Goal: Task Accomplishment & Management: Manage account settings

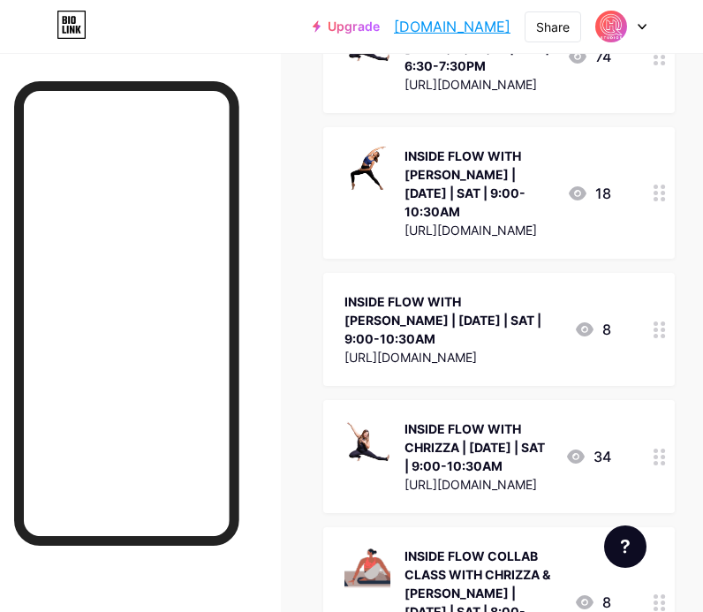
scroll to position [1531, 0]
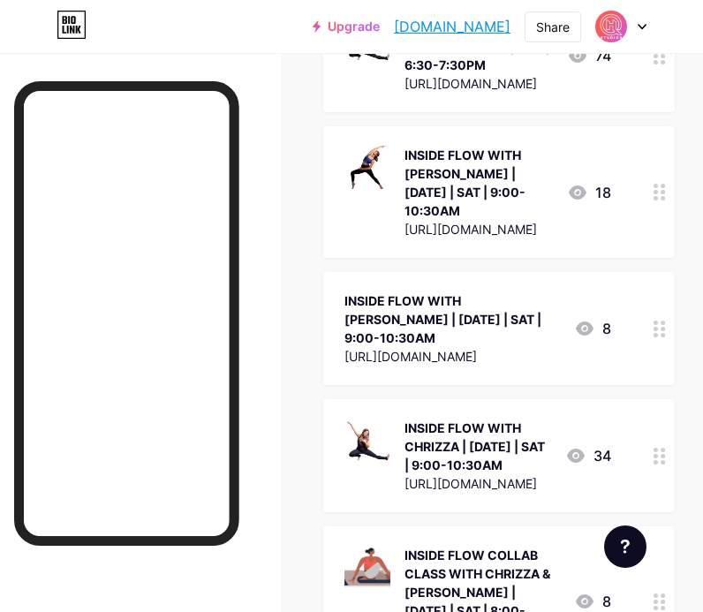
click at [662, 399] on div at bounding box center [659, 455] width 30 height 113
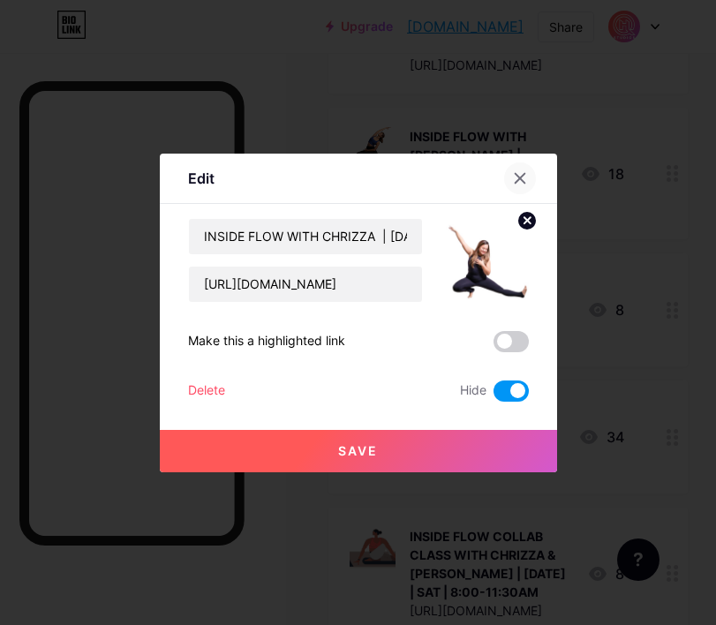
click at [504, 170] on div at bounding box center [520, 178] width 32 height 32
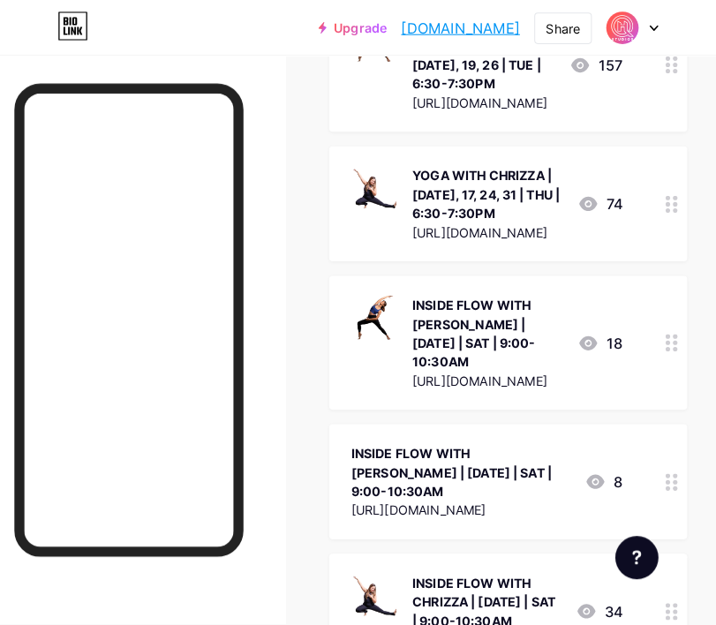
scroll to position [1269, 0]
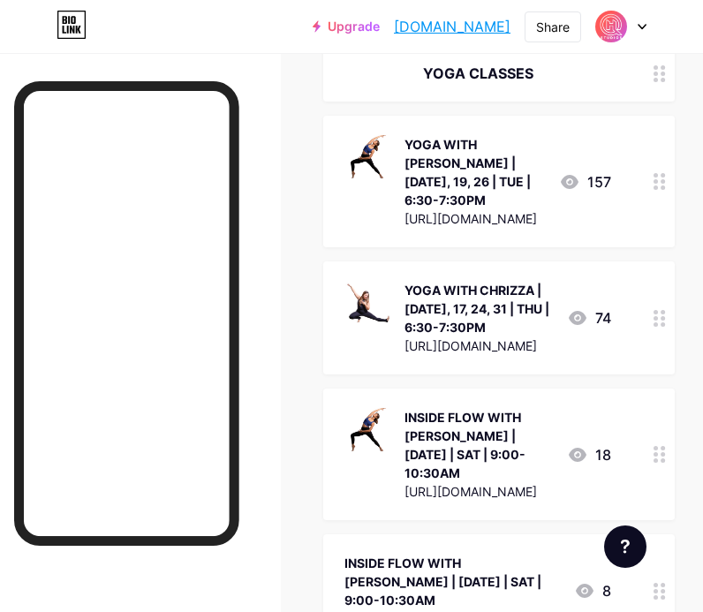
click at [661, 305] on div at bounding box center [659, 317] width 30 height 113
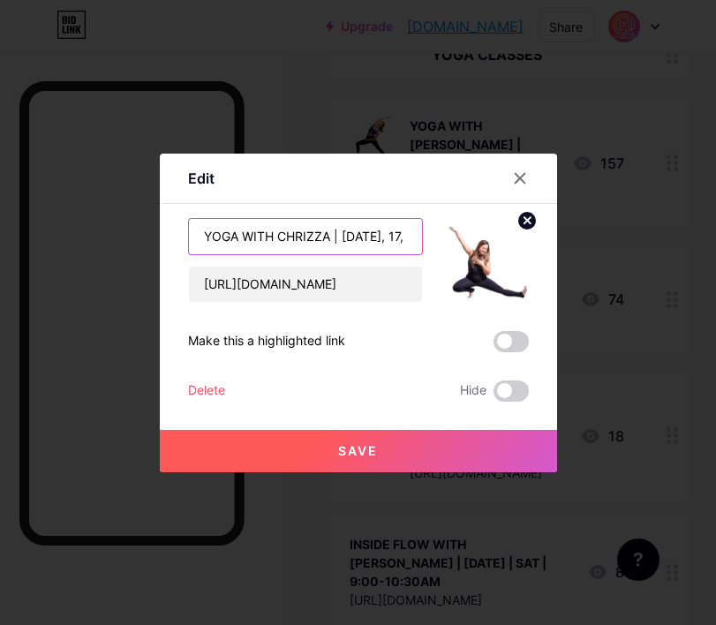
drag, startPoint x: 332, startPoint y: 230, endPoint x: 372, endPoint y: 238, distance: 40.5
click at [372, 238] on input "YOGA WITH CHRIZZA | [DATE], 17, 24, 31 | THU | 6:30-7:30PM" at bounding box center [305, 236] width 233 height 35
click at [327, 240] on input "YOGA WITH CHRIZZA | [DATE], 17, 24, 31 | THU | 6:30-7:30PM" at bounding box center [305, 236] width 233 height 35
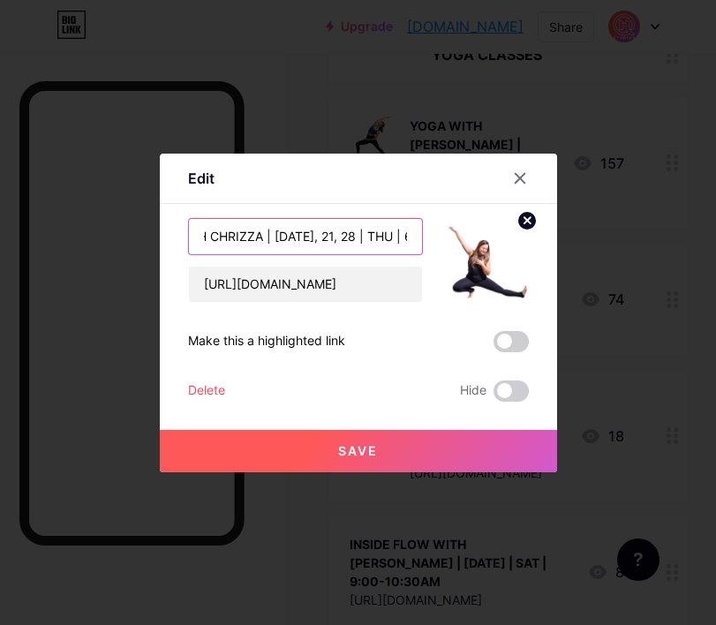
type input "YOGA WITH CHRIZZA | [DATE], 21, 28 | THU | 6:30-7:30PM"
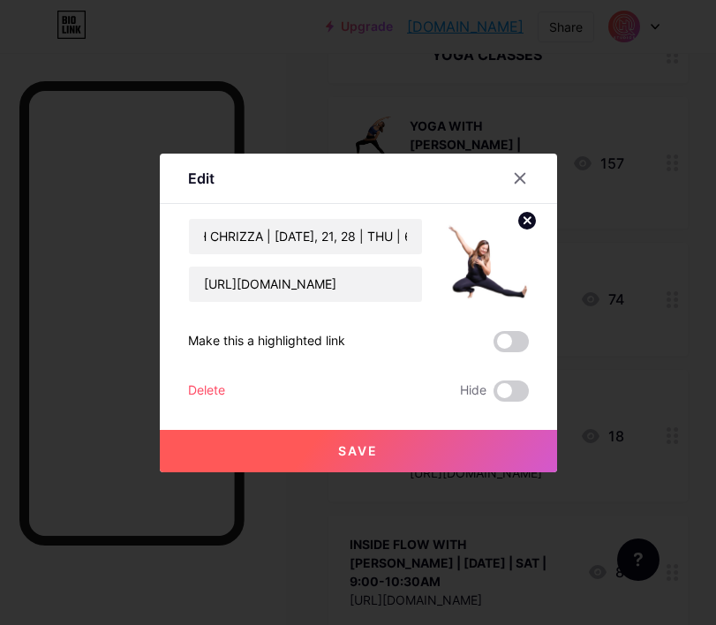
click at [390, 448] on button "Save" at bounding box center [358, 451] width 397 height 42
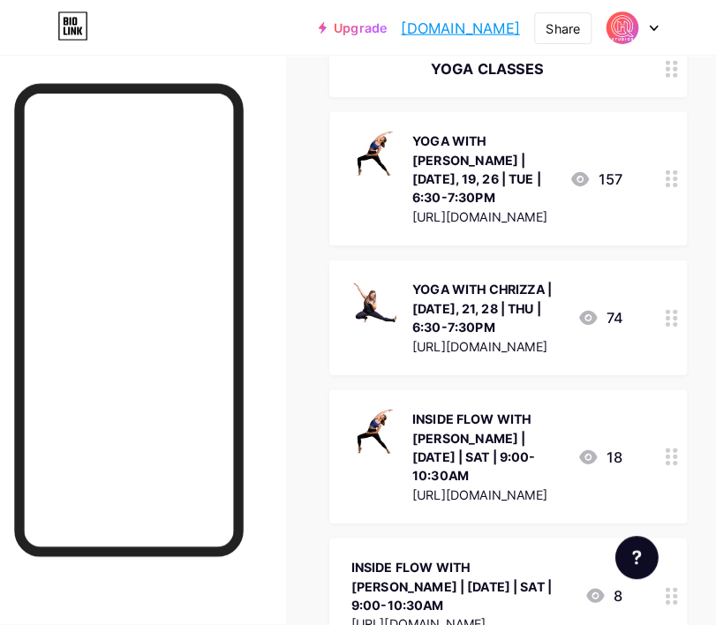
scroll to position [1262, 0]
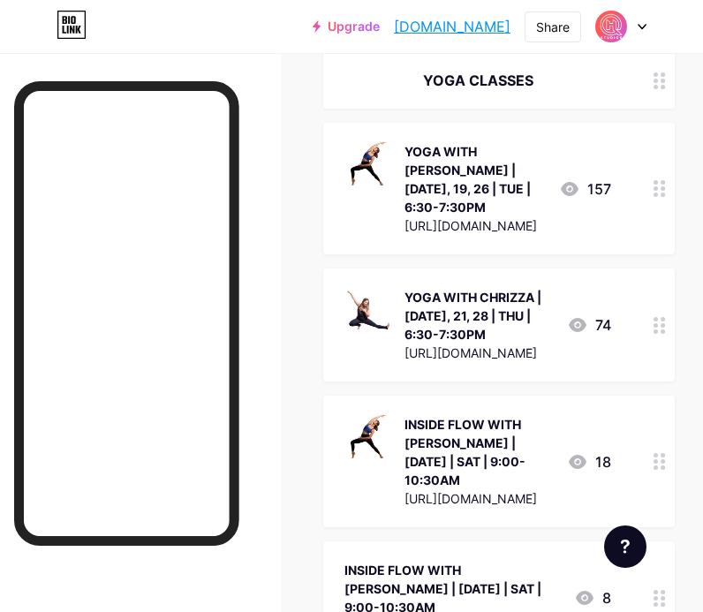
click at [666, 453] on icon at bounding box center [659, 461] width 12 height 17
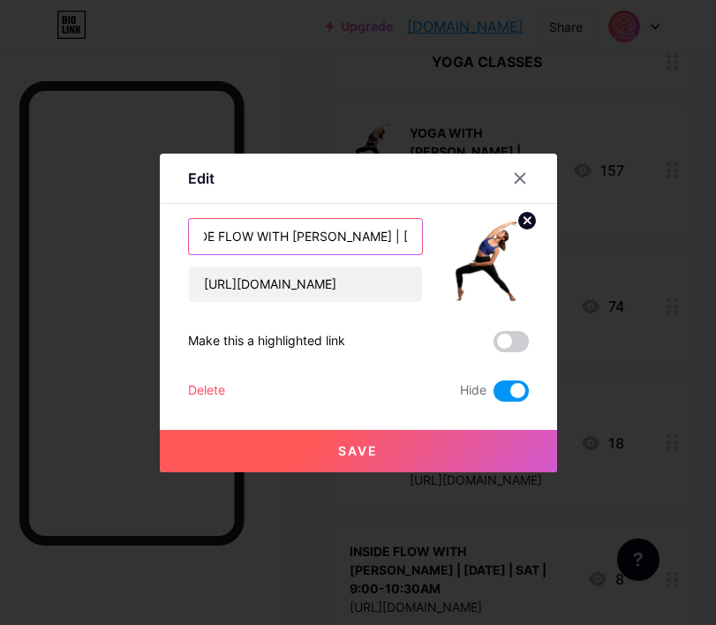
drag, startPoint x: 370, startPoint y: 237, endPoint x: 394, endPoint y: 240, distance: 24.1
click at [394, 240] on input "INSIDE FLOW WITH [PERSON_NAME] | [DATE] | SAT | 9:00-10:30AM" at bounding box center [305, 236] width 233 height 35
click at [369, 236] on input "INSIDE FLOW WITH [PERSON_NAME] | [DATE] | SAT | 9:00-10:30AM" at bounding box center [305, 236] width 233 height 35
drag, startPoint x: 363, startPoint y: 234, endPoint x: 324, endPoint y: 232, distance: 38.9
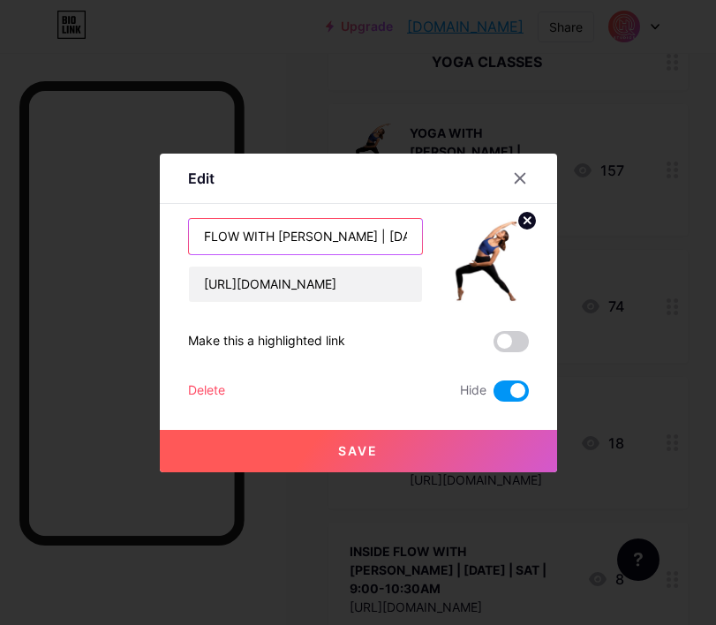
click at [324, 232] on input "INSIDE FLOW WITH [PERSON_NAME] | [DATE] | SAT | 9:00-10:30AM" at bounding box center [305, 236] width 233 height 35
type input "INSIDE FLOW WITH [PERSON_NAME] | [DATE] | SAT | 9:00-10:30AM"
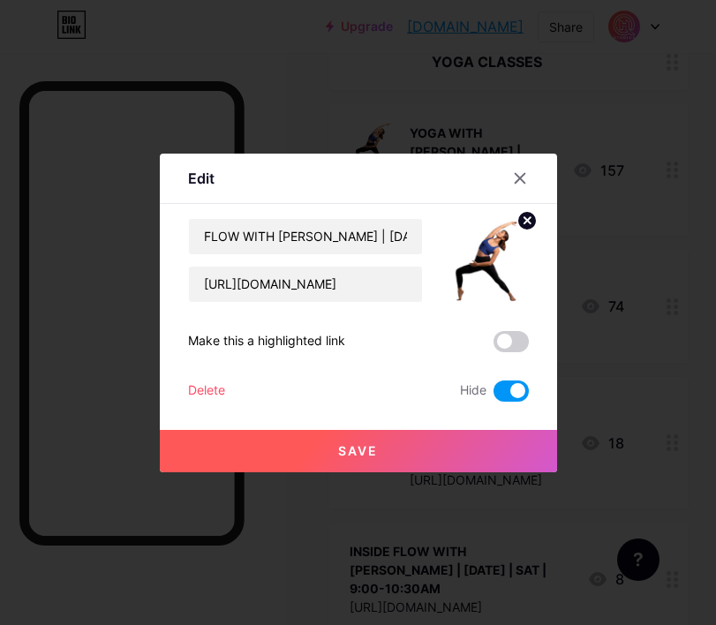
click at [381, 450] on button "Save" at bounding box center [358, 451] width 397 height 42
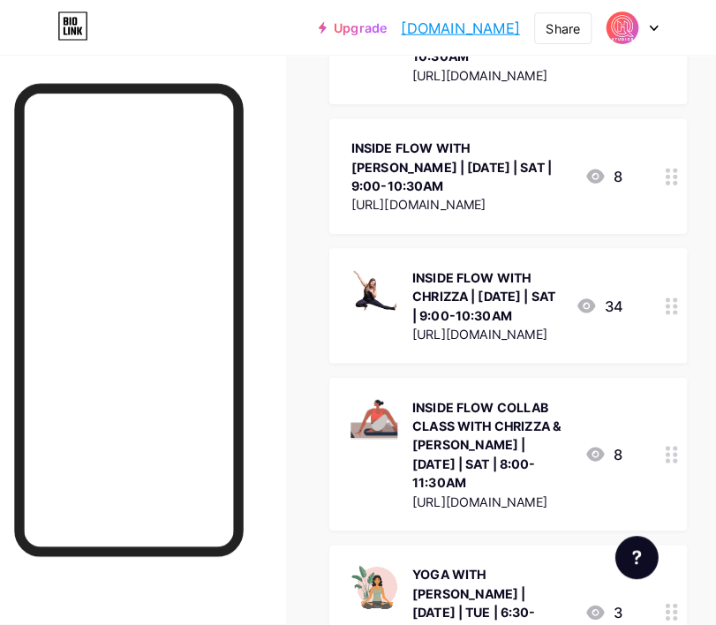
scroll to position [1689, 0]
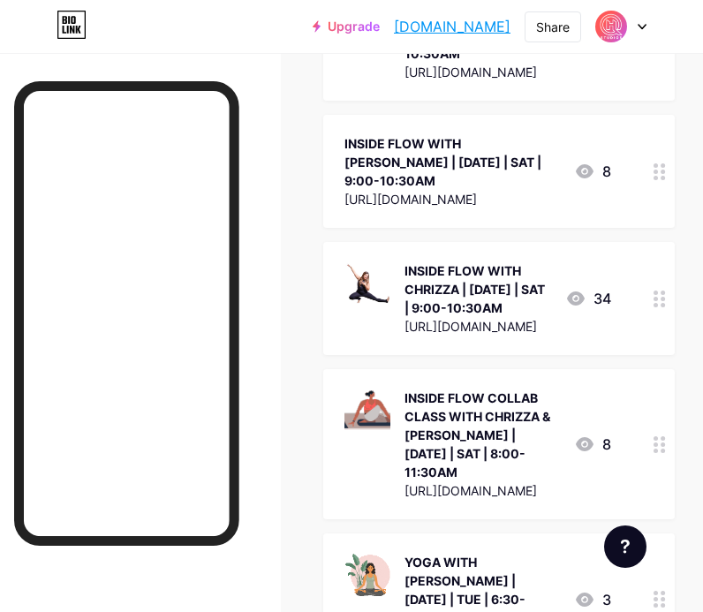
click at [654, 242] on div "INSIDE FLOW WITH CHRIZZA | [DATE] | SAT | 9:00-10:30AM [URL][DOMAIN_NAME] 34" at bounding box center [498, 298] width 351 height 113
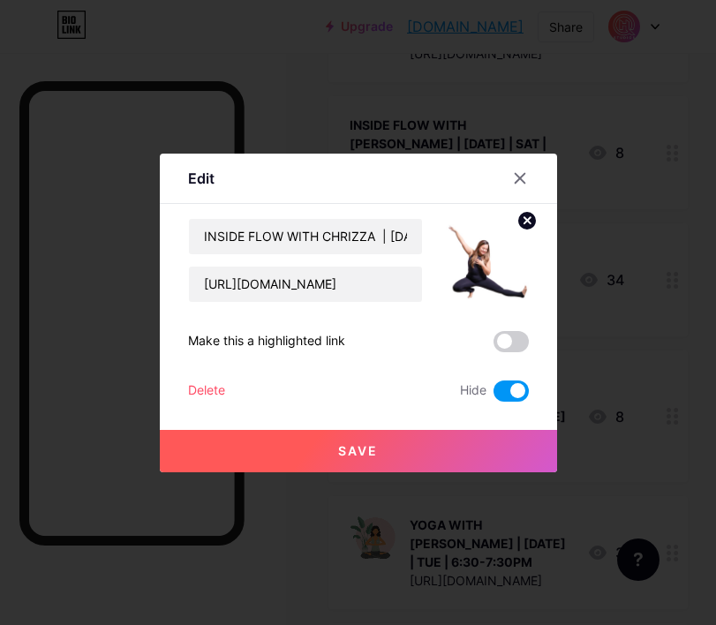
drag, startPoint x: 523, startPoint y: 399, endPoint x: 515, endPoint y: 391, distance: 11.2
click at [522, 398] on div "Edit Content YouTube Play YouTube video without leaving your page. ADD Vimeo Pl…" at bounding box center [358, 313] width 397 height 319
click at [512, 389] on span at bounding box center [510, 390] width 35 height 21
click at [493, 395] on input "checkbox" at bounding box center [493, 395] width 0 height 0
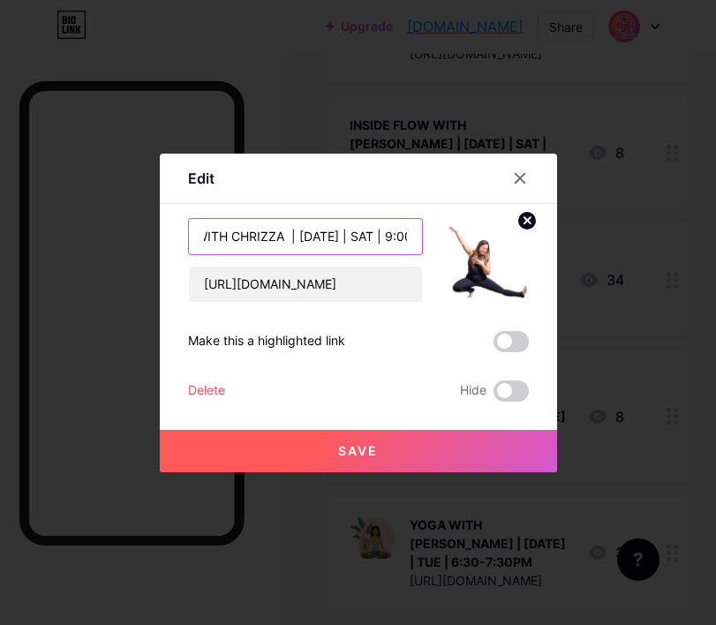
drag, startPoint x: 337, startPoint y: 243, endPoint x: 413, endPoint y: 241, distance: 75.9
click at [413, 241] on input "INSIDE FLOW WITH CHRIZZA | [DATE] | SAT | 9:00-10:30AM" at bounding box center [305, 236] width 233 height 35
click at [291, 234] on input "INSIDE FLOW WITH CHRIZZA | [DATE] | SAT | 9:00-10:30AM" at bounding box center [305, 236] width 233 height 35
drag, startPoint x: 289, startPoint y: 232, endPoint x: 249, endPoint y: 235, distance: 39.8
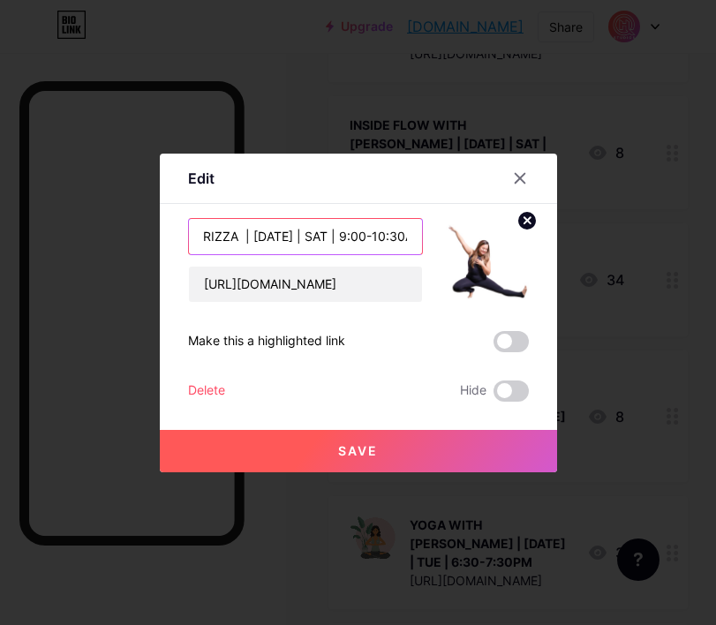
click at [249, 235] on input "INSIDE FLOW WITH CHRIZZA | [DATE] | SAT | 9:00-10:30AM" at bounding box center [305, 236] width 233 height 35
type input "INSIDE FLOW WITH CHRIZZA | [DATE] | SAT | 9:00-10:30AM"
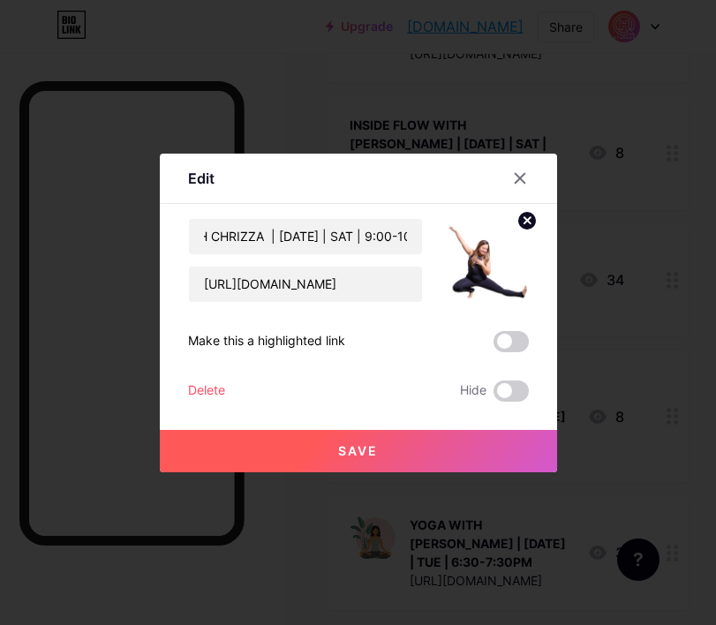
click at [345, 455] on span "Save" at bounding box center [358, 450] width 40 height 15
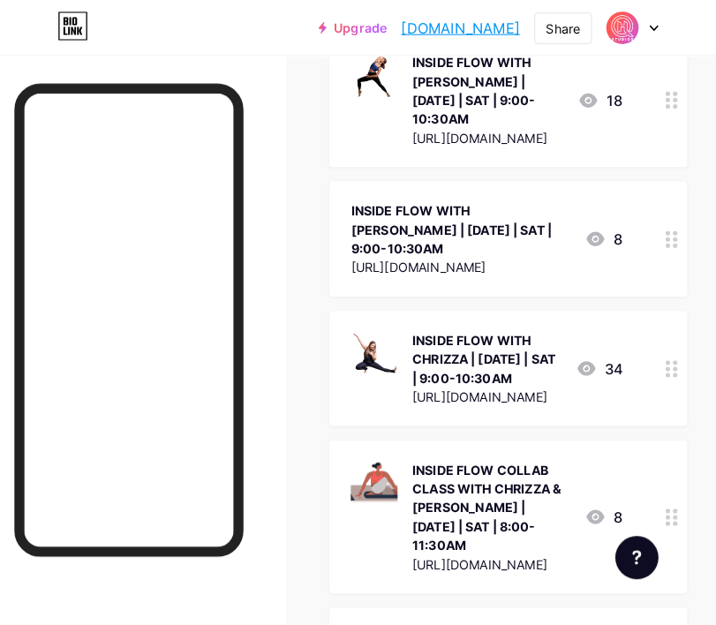
scroll to position [1504, 0]
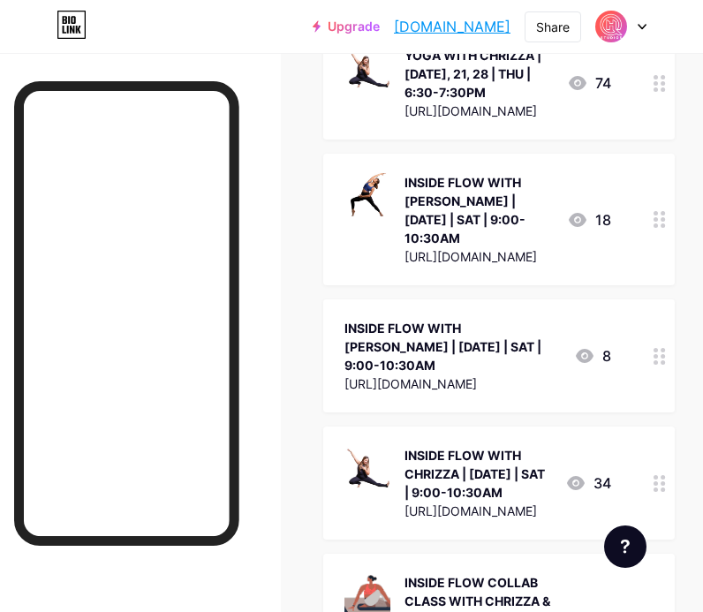
click at [674, 180] on div at bounding box center [659, 220] width 30 height 132
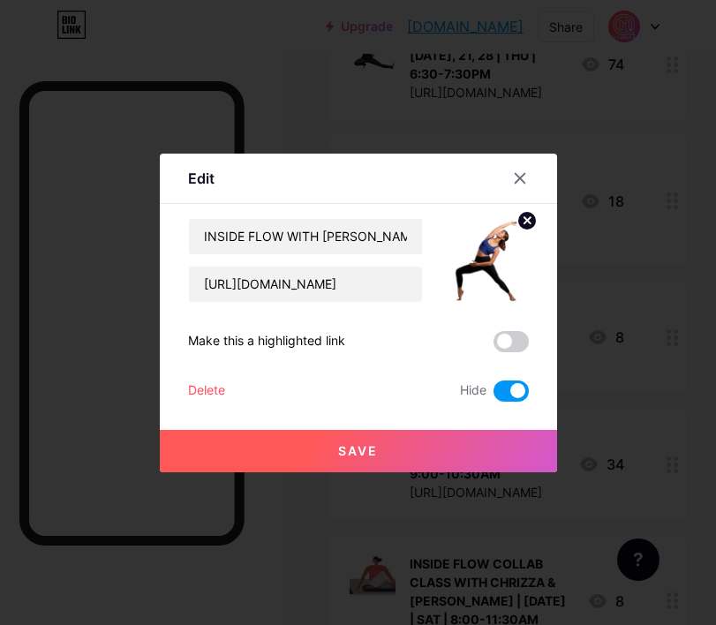
click at [495, 385] on span at bounding box center [510, 390] width 35 height 21
click at [493, 395] on input "checkbox" at bounding box center [493, 395] width 0 height 0
click at [473, 436] on button "Save" at bounding box center [358, 451] width 397 height 42
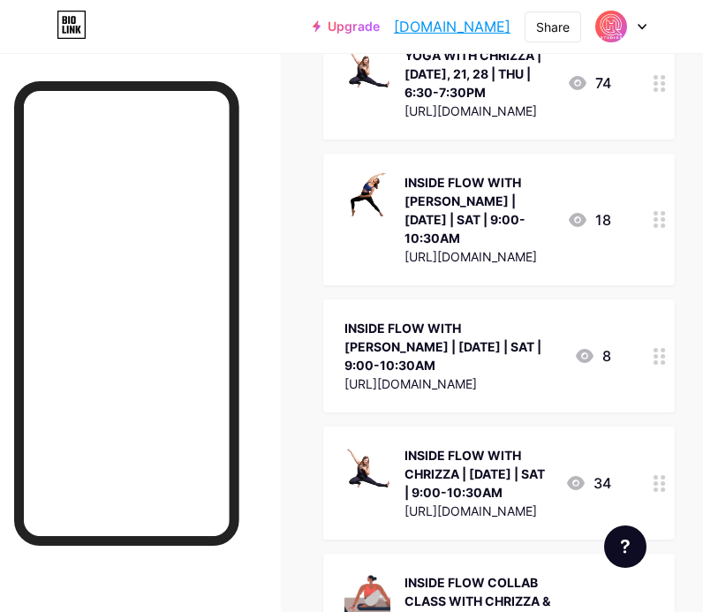
click at [658, 354] on circle at bounding box center [655, 356] width 4 height 4
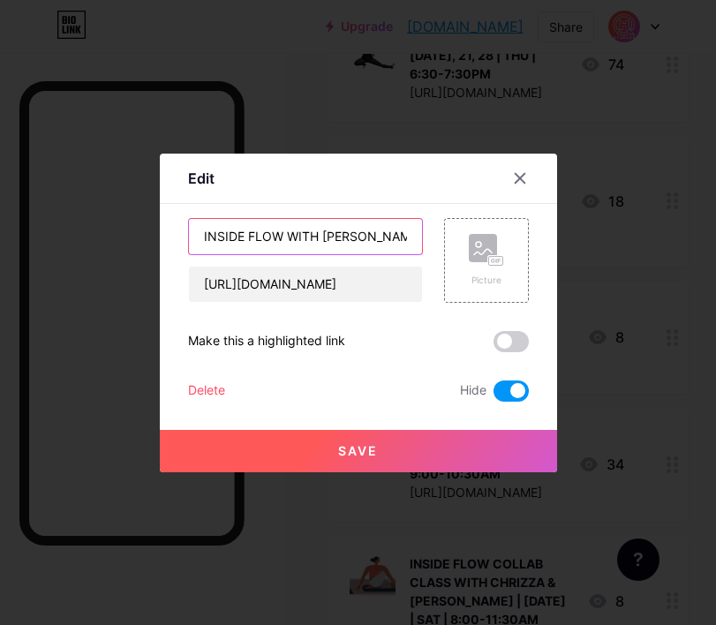
drag, startPoint x: 350, startPoint y: 238, endPoint x: 313, endPoint y: 238, distance: 36.2
click at [313, 238] on input "INSIDE FLOW WITH [PERSON_NAME] | [DATE] | SAT | 9:00-10:30AM" at bounding box center [305, 236] width 233 height 35
drag, startPoint x: 378, startPoint y: 241, endPoint x: 425, endPoint y: 241, distance: 47.7
click at [425, 241] on div "INSIDE FLOW WITH [PERSON_NAME] | [DATE] | SAT | 9:00-10:30AM [URL][DOMAIN_NAME]…" at bounding box center [358, 260] width 341 height 85
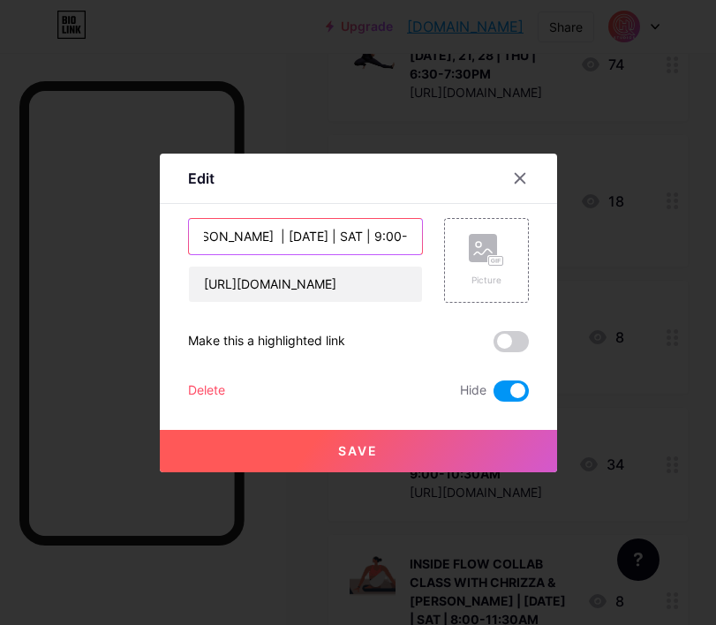
click at [270, 233] on input "INSIDE FLOW WITH [PERSON_NAME] | [DATE] | SAT | 9:00-10:30AM" at bounding box center [305, 236] width 233 height 35
drag, startPoint x: 269, startPoint y: 234, endPoint x: 224, endPoint y: 235, distance: 45.0
click at [224, 235] on input "INSIDE FLOW WITH [PERSON_NAME] | [DATE] | SAT | 9:00-10:30AM" at bounding box center [305, 236] width 233 height 35
type input "INSIDE FLOW WITH [PERSON_NAME] | [DATE] | SAT | 9:00-10:30AM"
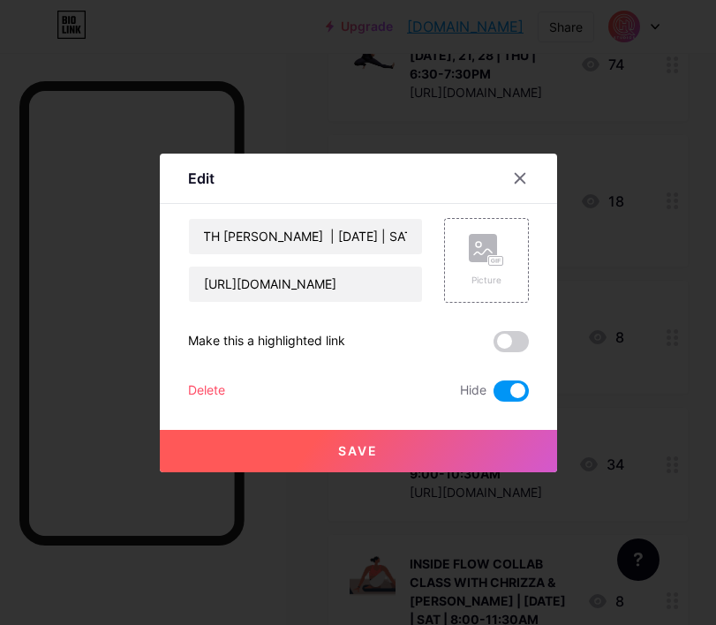
click at [502, 397] on span at bounding box center [510, 390] width 35 height 21
click at [493, 395] on input "checkbox" at bounding box center [493, 395] width 0 height 0
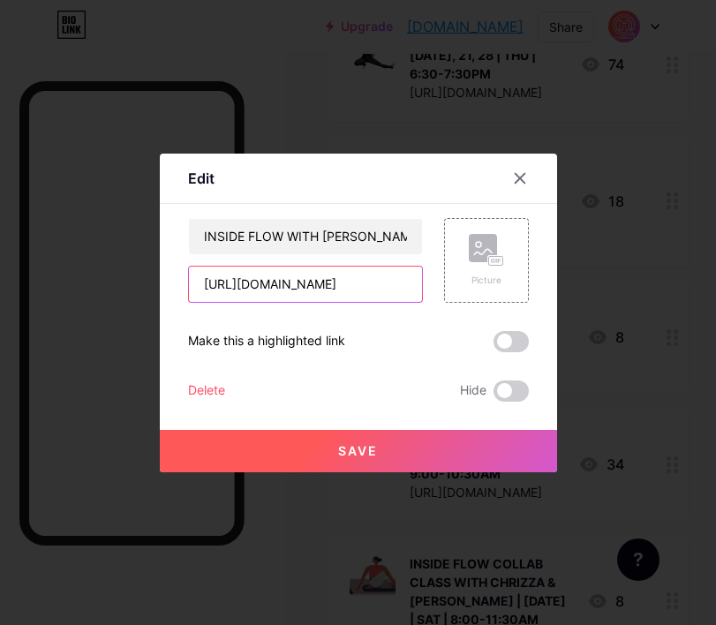
click at [367, 279] on input "[URL][DOMAIN_NAME]" at bounding box center [305, 284] width 233 height 35
paste input "[URL][DOMAIN_NAME]"
type input "[URL][DOMAIN_NAME]"
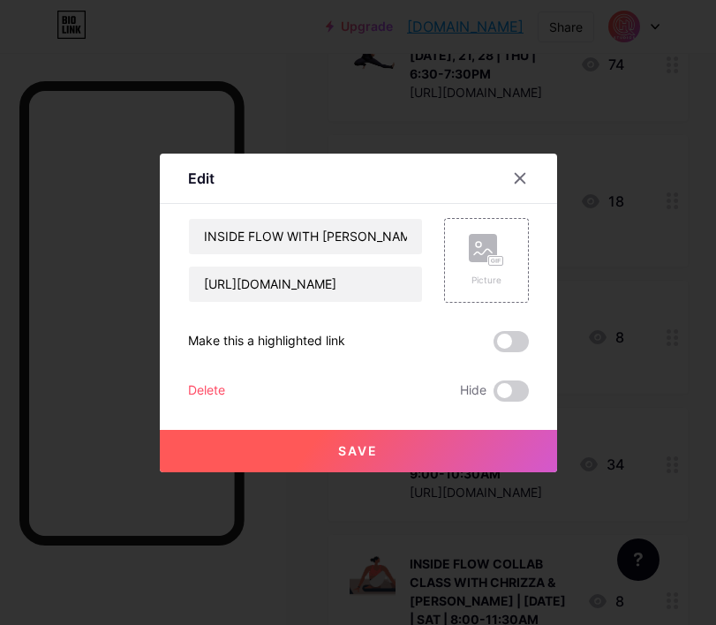
click at [453, 452] on button "Save" at bounding box center [358, 451] width 397 height 42
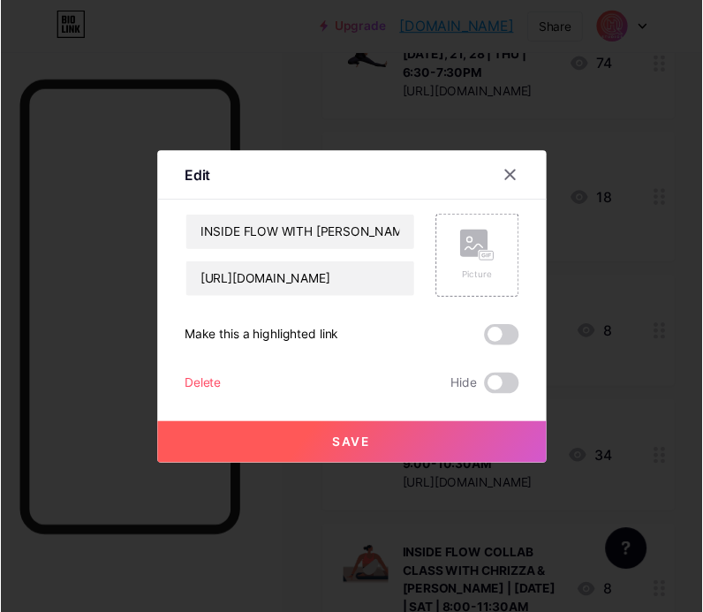
scroll to position [0, 0]
